Goal: Transaction & Acquisition: Obtain resource

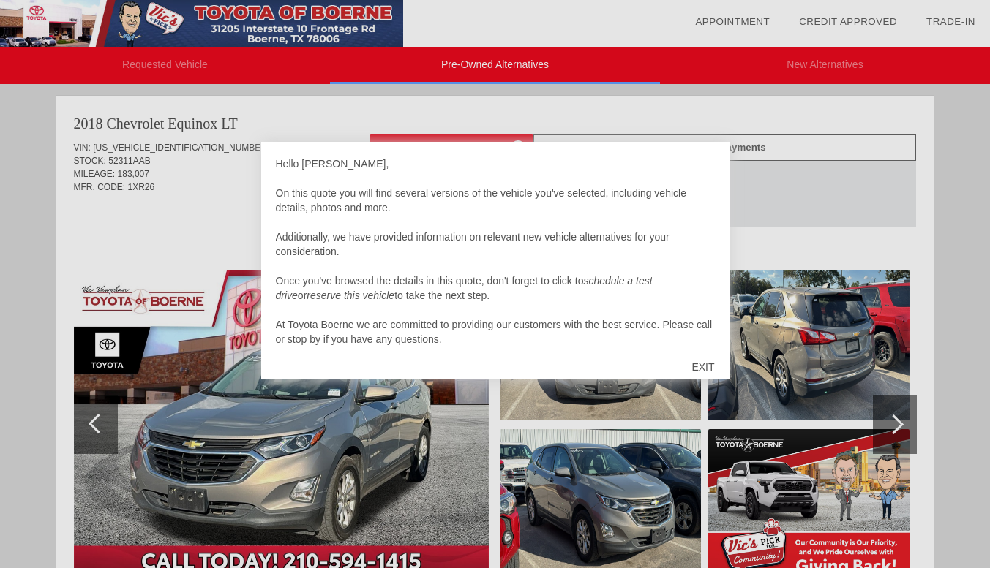
click at [703, 364] on div "EXIT" at bounding box center [703, 367] width 52 height 44
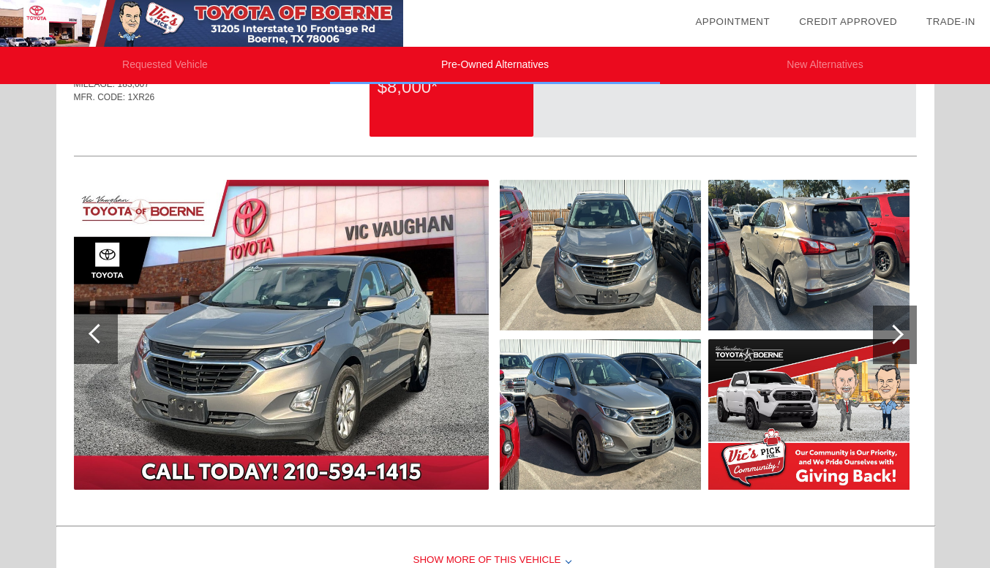
scroll to position [97, 0]
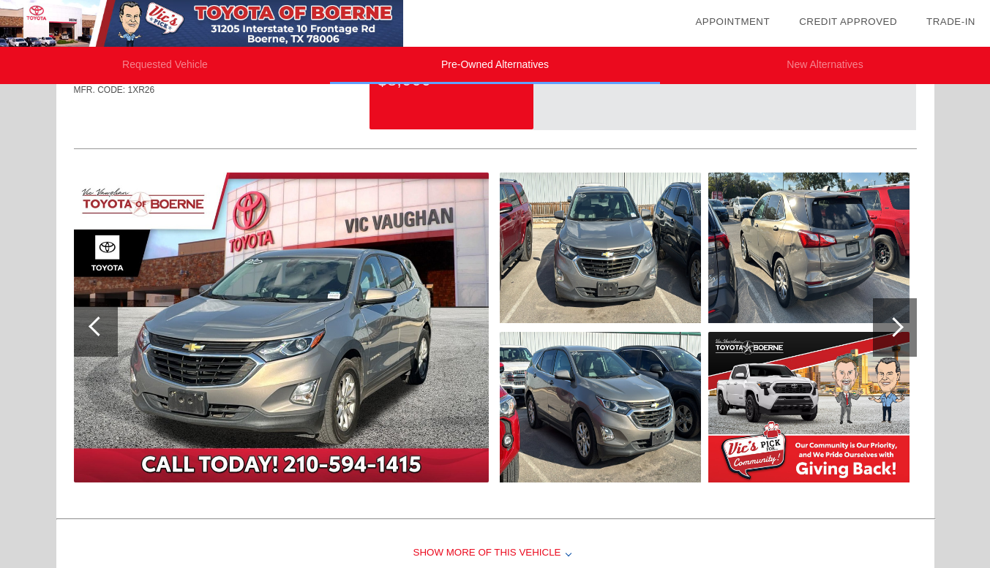
click at [884, 331] on div at bounding box center [895, 327] width 44 height 59
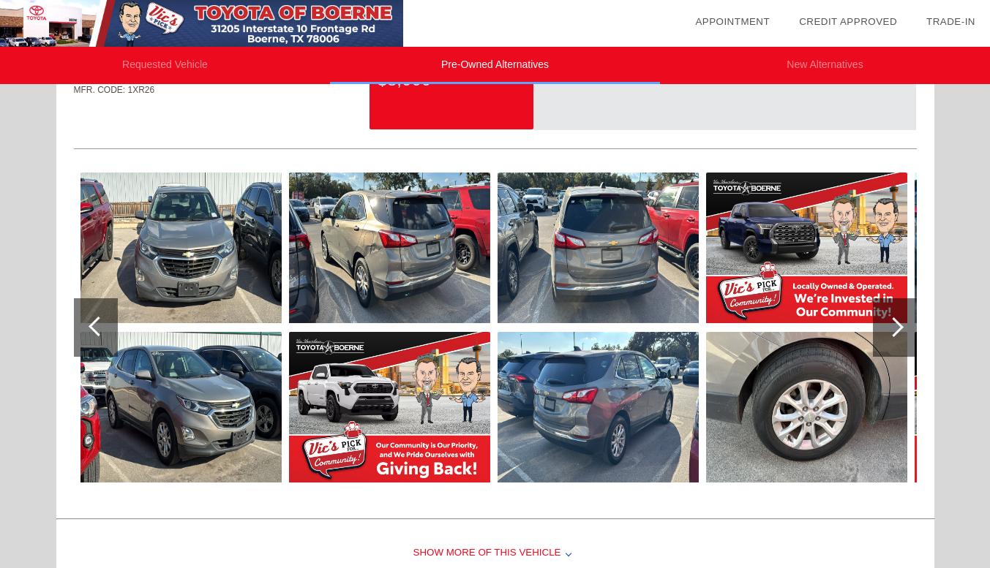
click at [884, 331] on div at bounding box center [895, 327] width 44 height 59
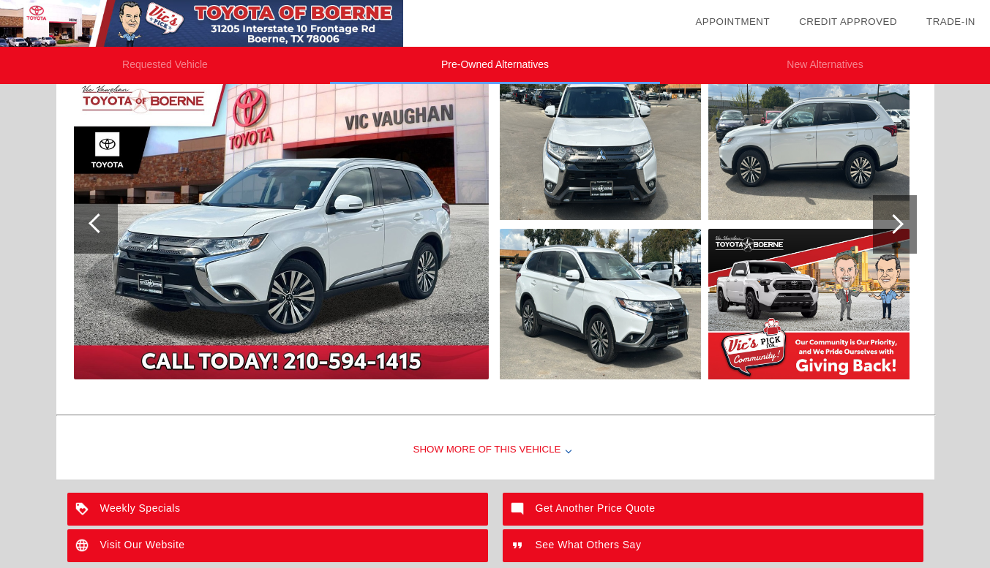
scroll to position [1332, 0]
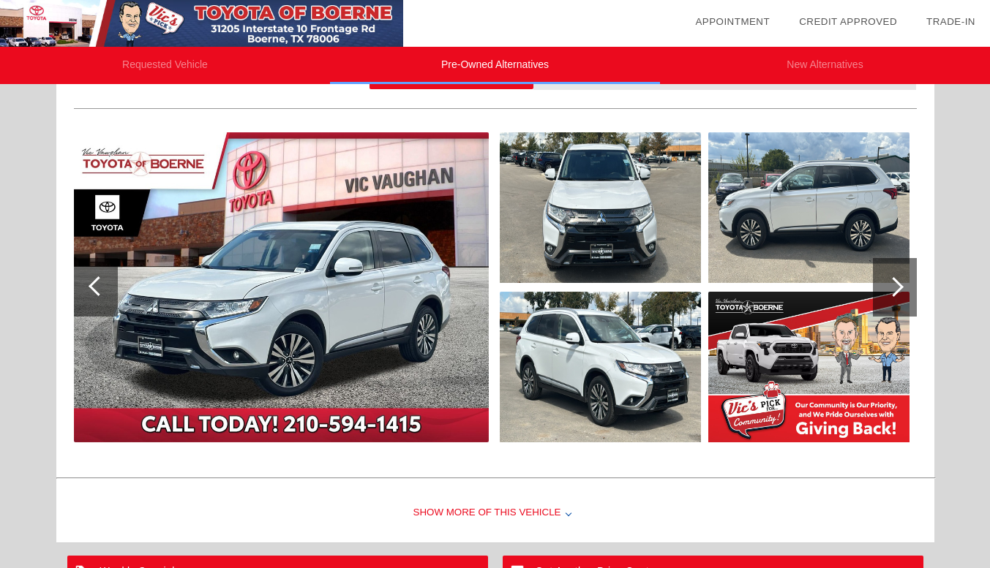
click at [898, 279] on div at bounding box center [895, 287] width 44 height 59
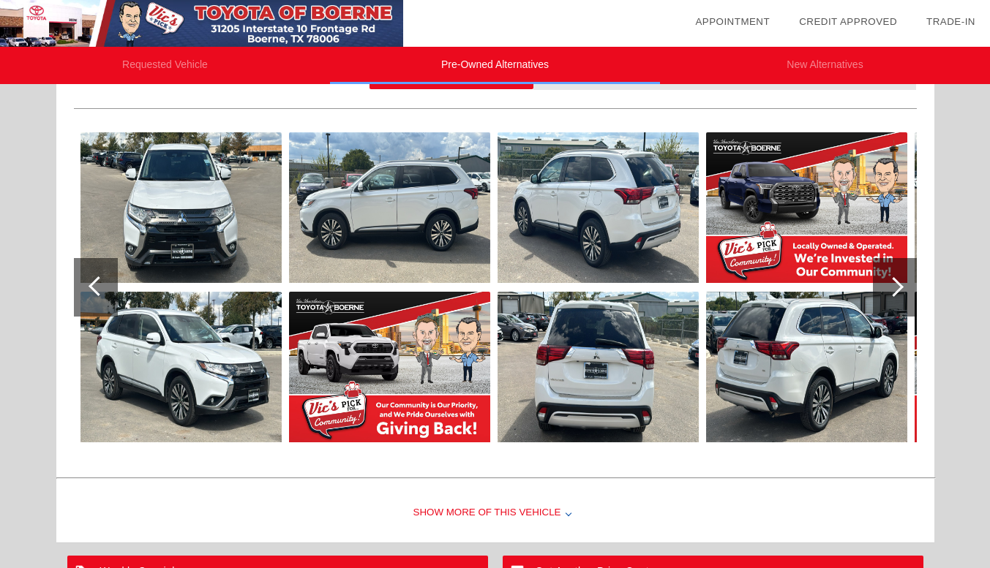
click at [892, 273] on div at bounding box center [895, 287] width 44 height 59
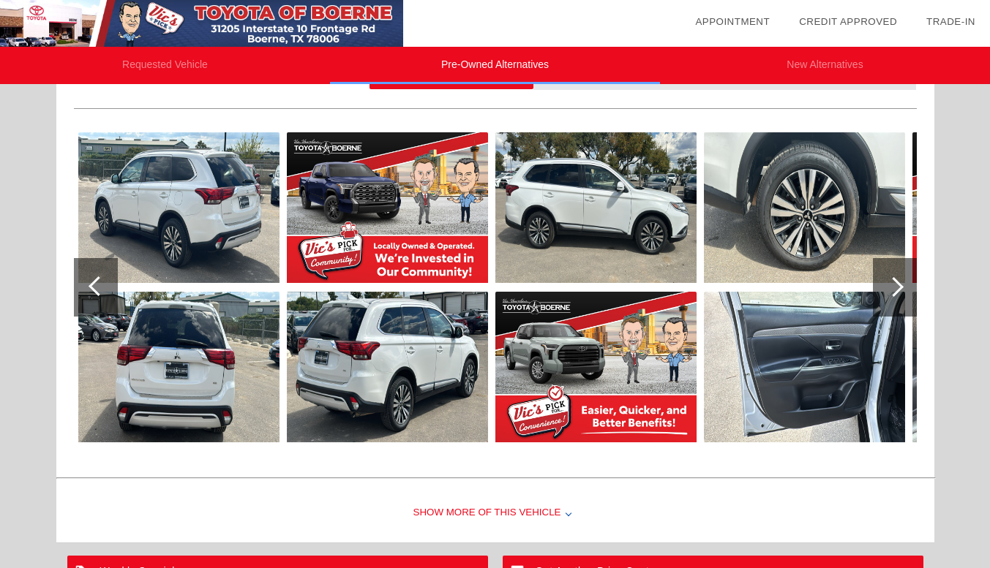
click at [892, 277] on div at bounding box center [895, 287] width 44 height 59
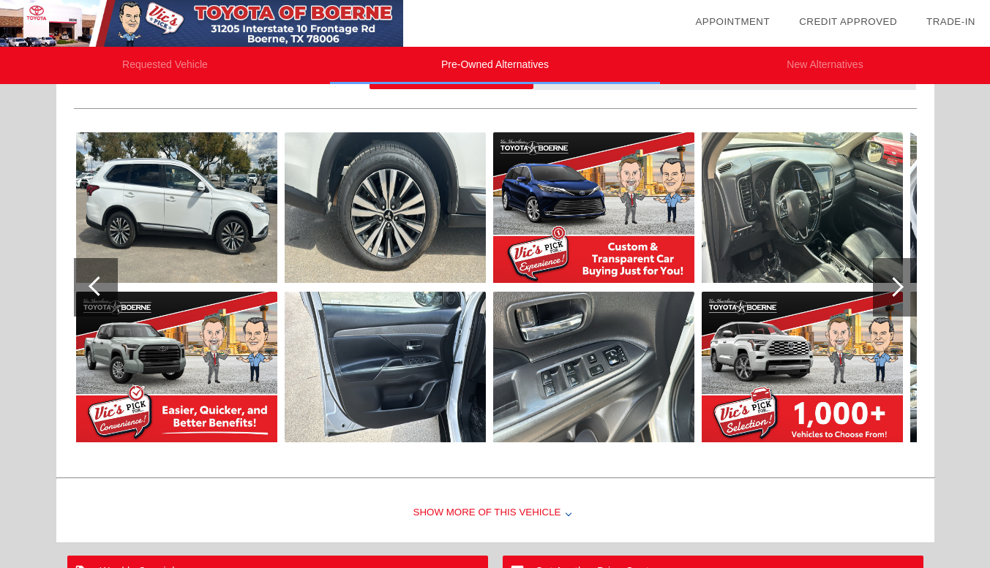
click at [892, 285] on div at bounding box center [894, 287] width 20 height 20
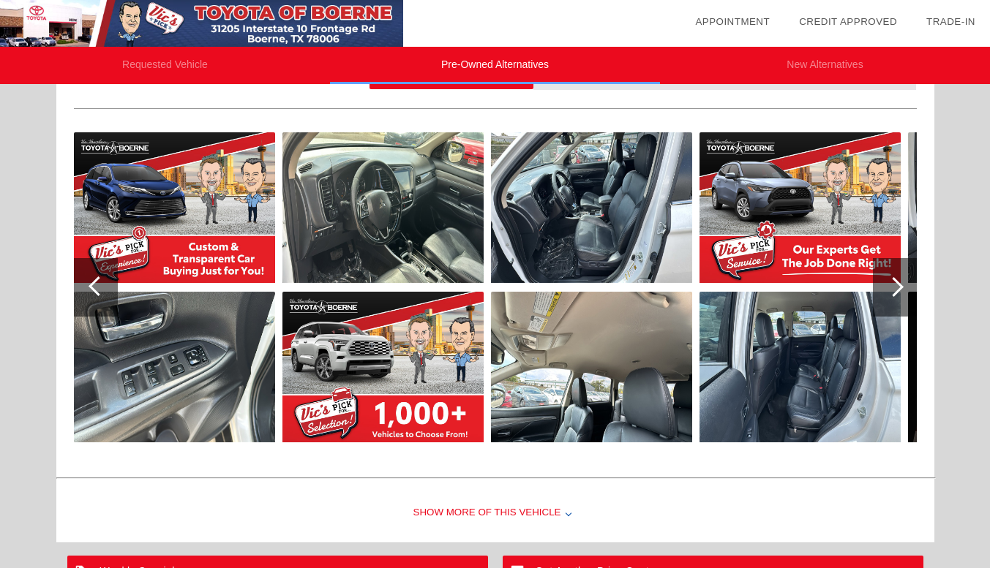
click at [895, 283] on div at bounding box center [894, 287] width 20 height 20
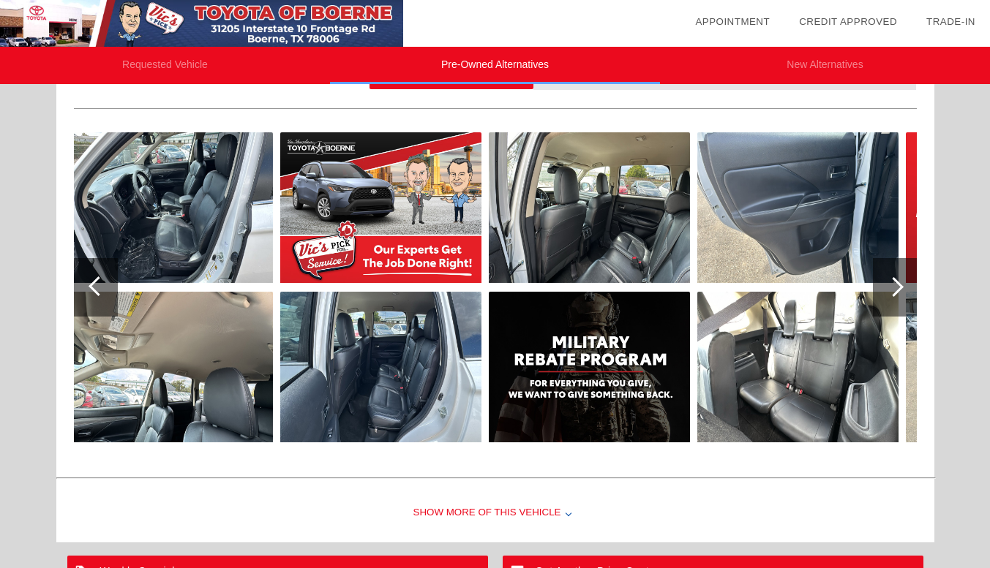
click at [895, 283] on div at bounding box center [894, 287] width 20 height 20
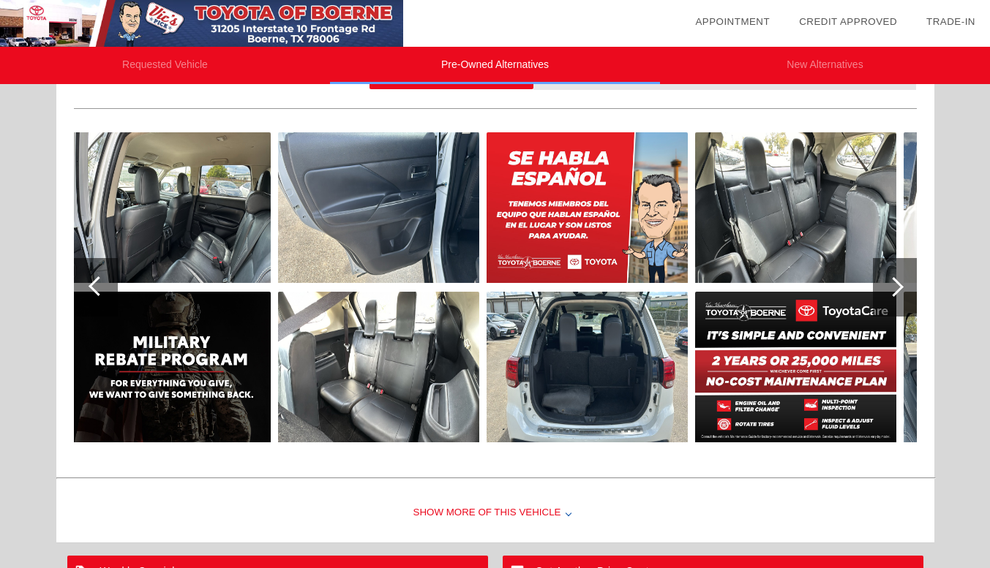
click at [895, 283] on div at bounding box center [894, 287] width 20 height 20
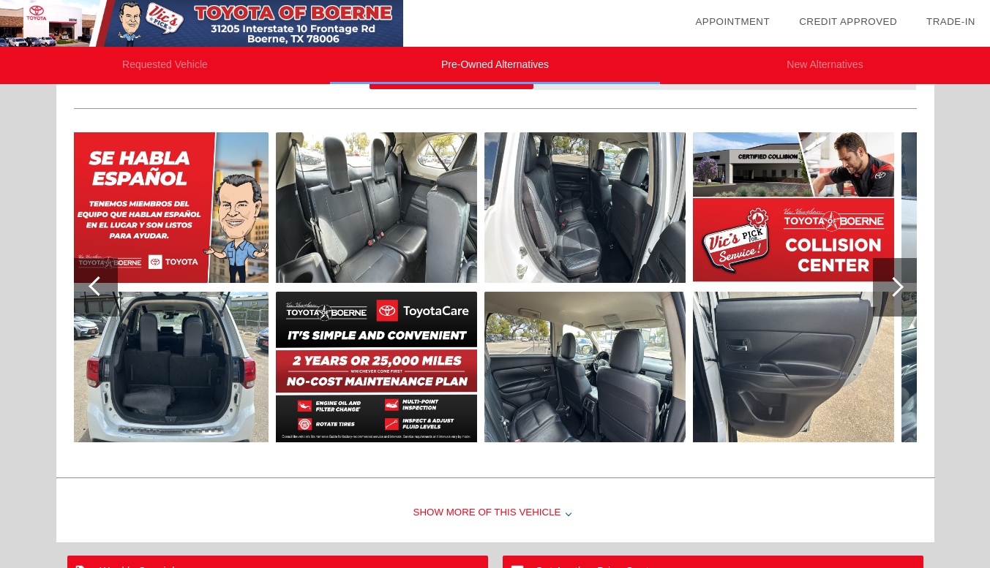
click at [895, 283] on div at bounding box center [894, 287] width 20 height 20
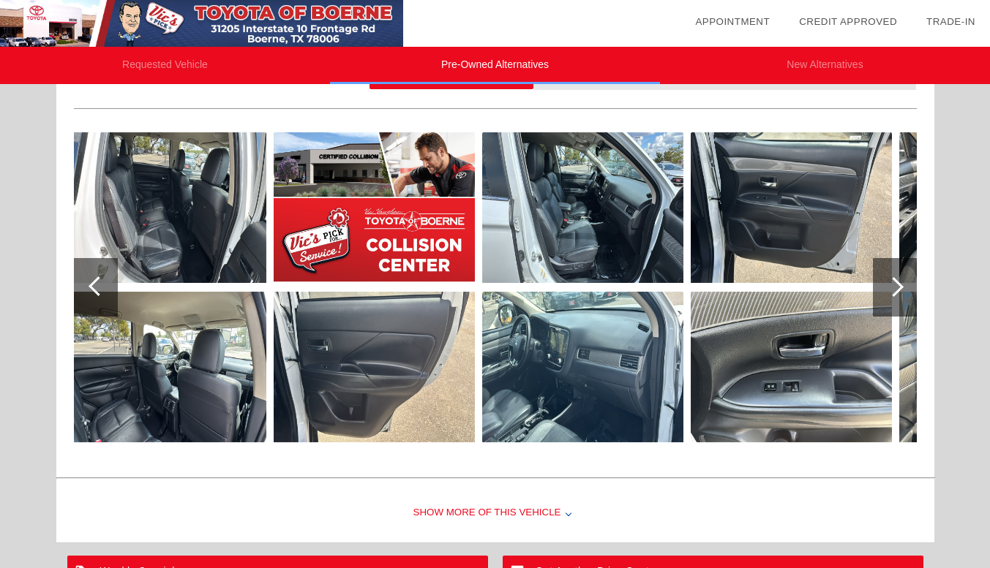
click at [895, 283] on div at bounding box center [894, 287] width 20 height 20
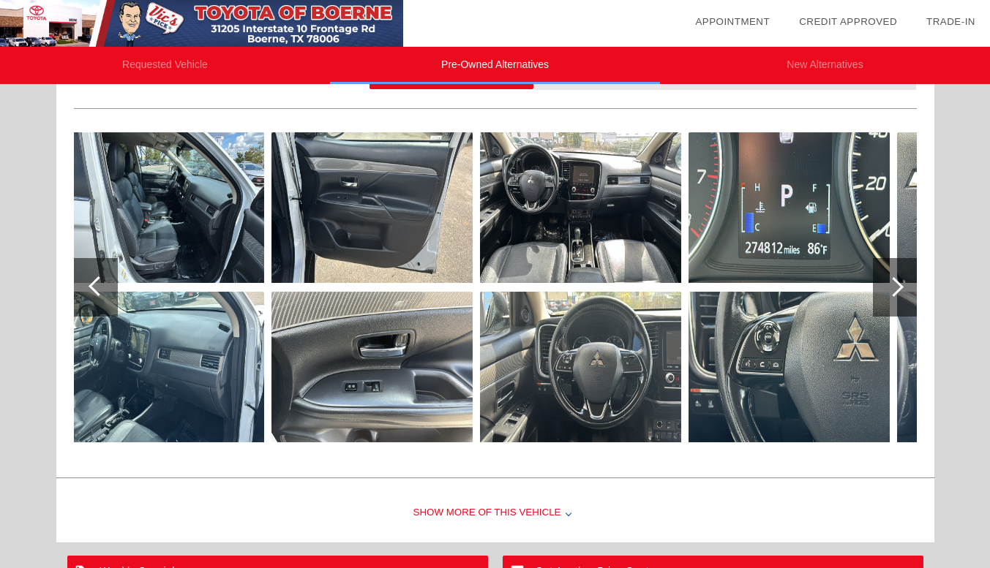
click at [895, 283] on div at bounding box center [894, 287] width 20 height 20
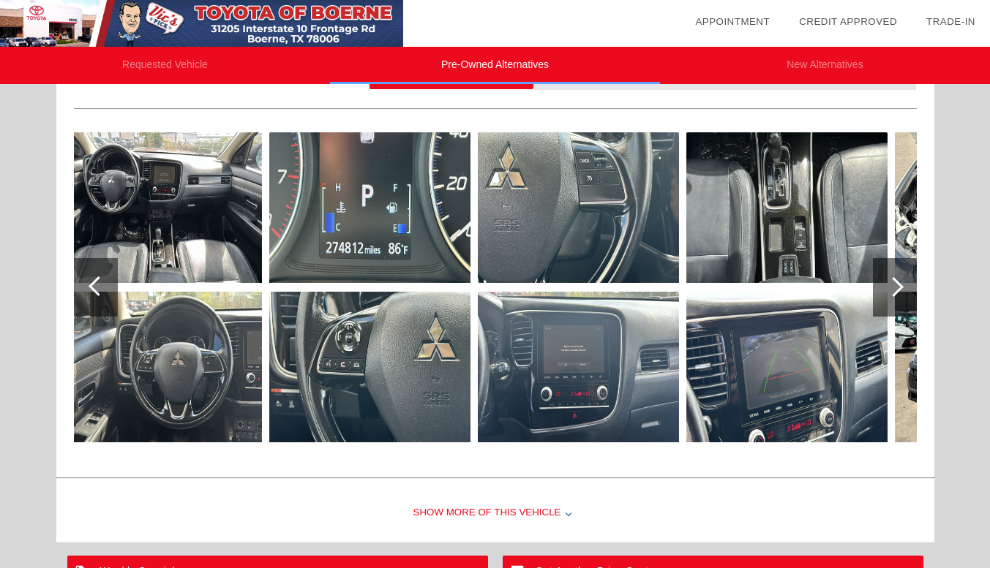
click at [895, 283] on div at bounding box center [894, 287] width 20 height 20
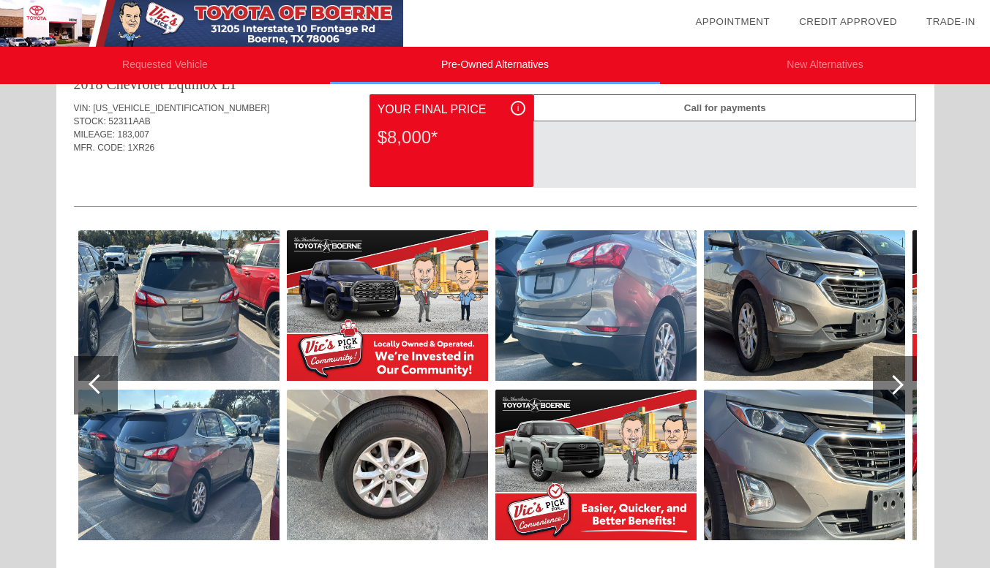
scroll to position [34, 0]
